Goal: Transaction & Acquisition: Book appointment/travel/reservation

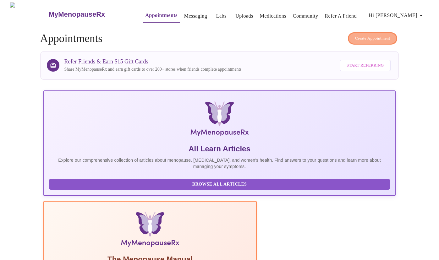
click at [367, 35] on span "Create Appointment" at bounding box center [372, 38] width 35 height 7
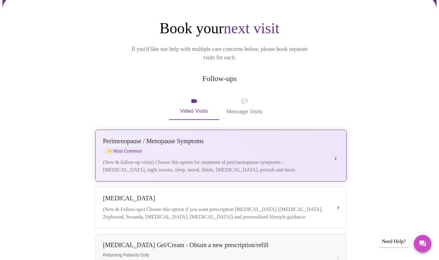
scroll to position [57, 0]
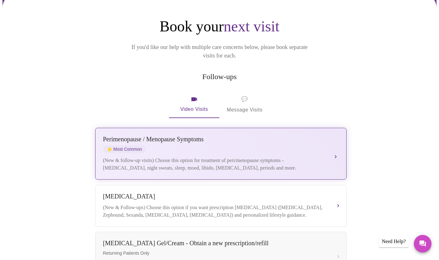
click at [245, 136] on div "[MEDICAL_DATA] / Menopause Symptoms ⭐ Most Common" at bounding box center [214, 144] width 223 height 17
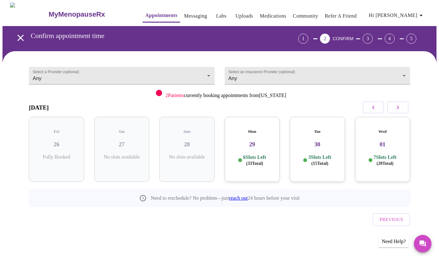
click at [255, 162] on div "Mon 29 6 Slots Left ( 33 Total)" at bounding box center [252, 149] width 55 height 65
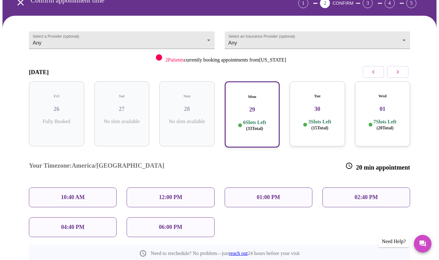
scroll to position [53, 0]
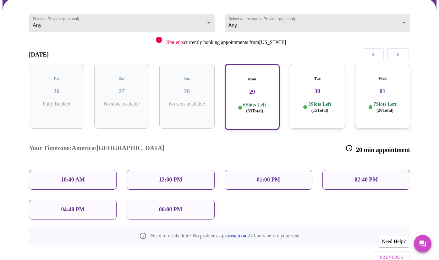
click at [86, 170] on div "10:40 AM" at bounding box center [73, 180] width 88 height 20
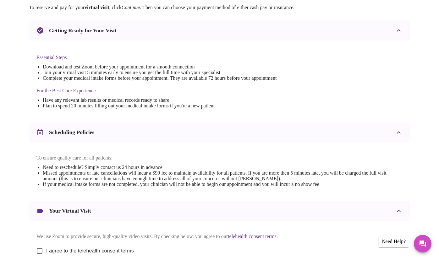
scroll to position [122, 0]
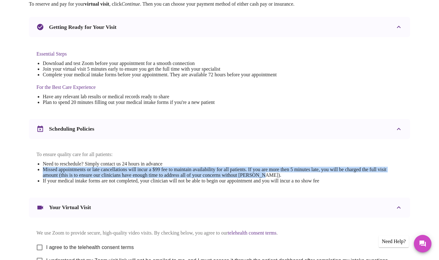
drag, startPoint x: 40, startPoint y: 172, endPoint x: 315, endPoint y: 180, distance: 275.6
click at [315, 180] on ul "Need to reschedule? Simply contact us 24 hours in advance Missed appointments o…" at bounding box center [219, 172] width 366 height 23
copy li "Missed appointments or late cancellations will incur a $99 fee to maintain avai…"
